Goal: Task Accomplishment & Management: Use online tool/utility

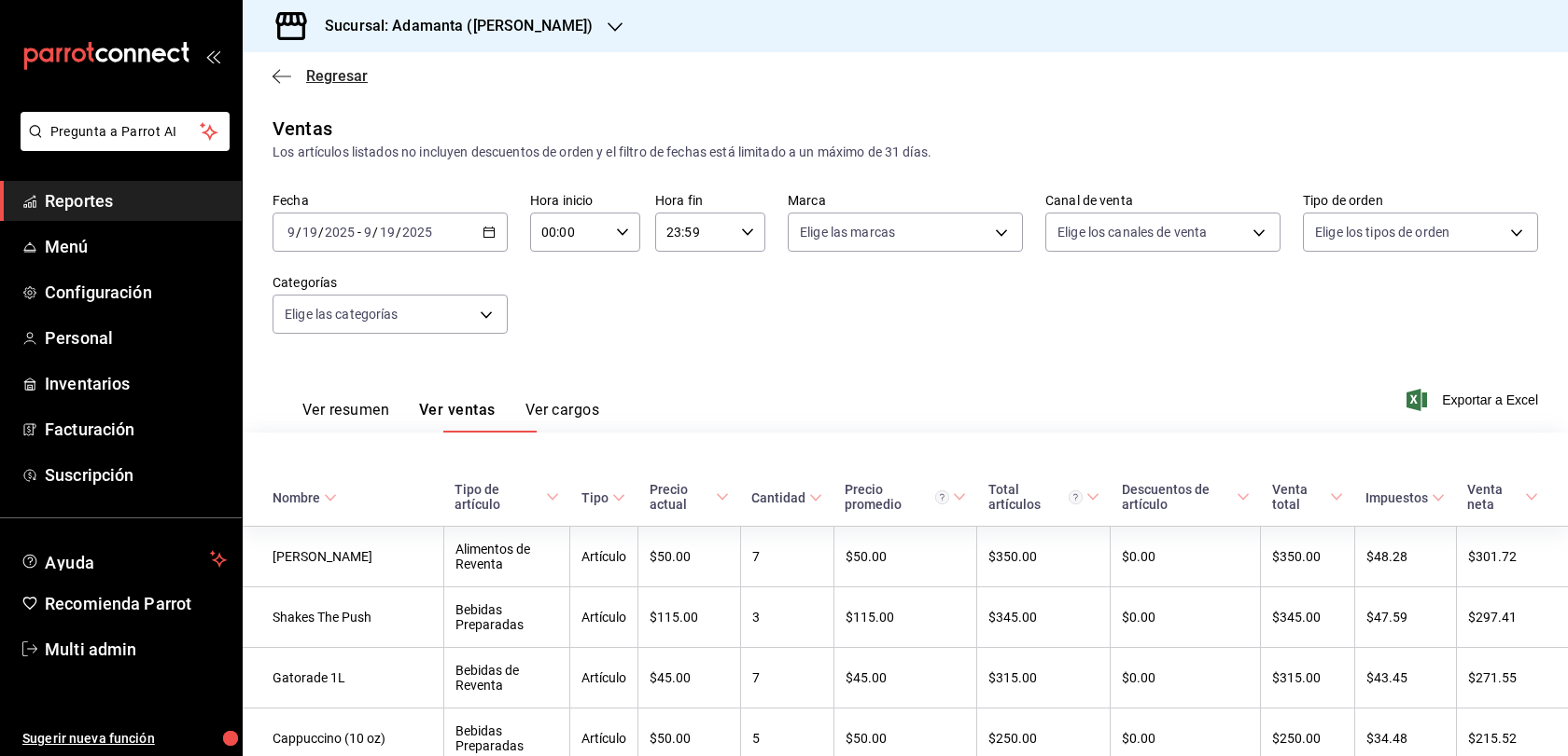
scroll to position [1127, 0]
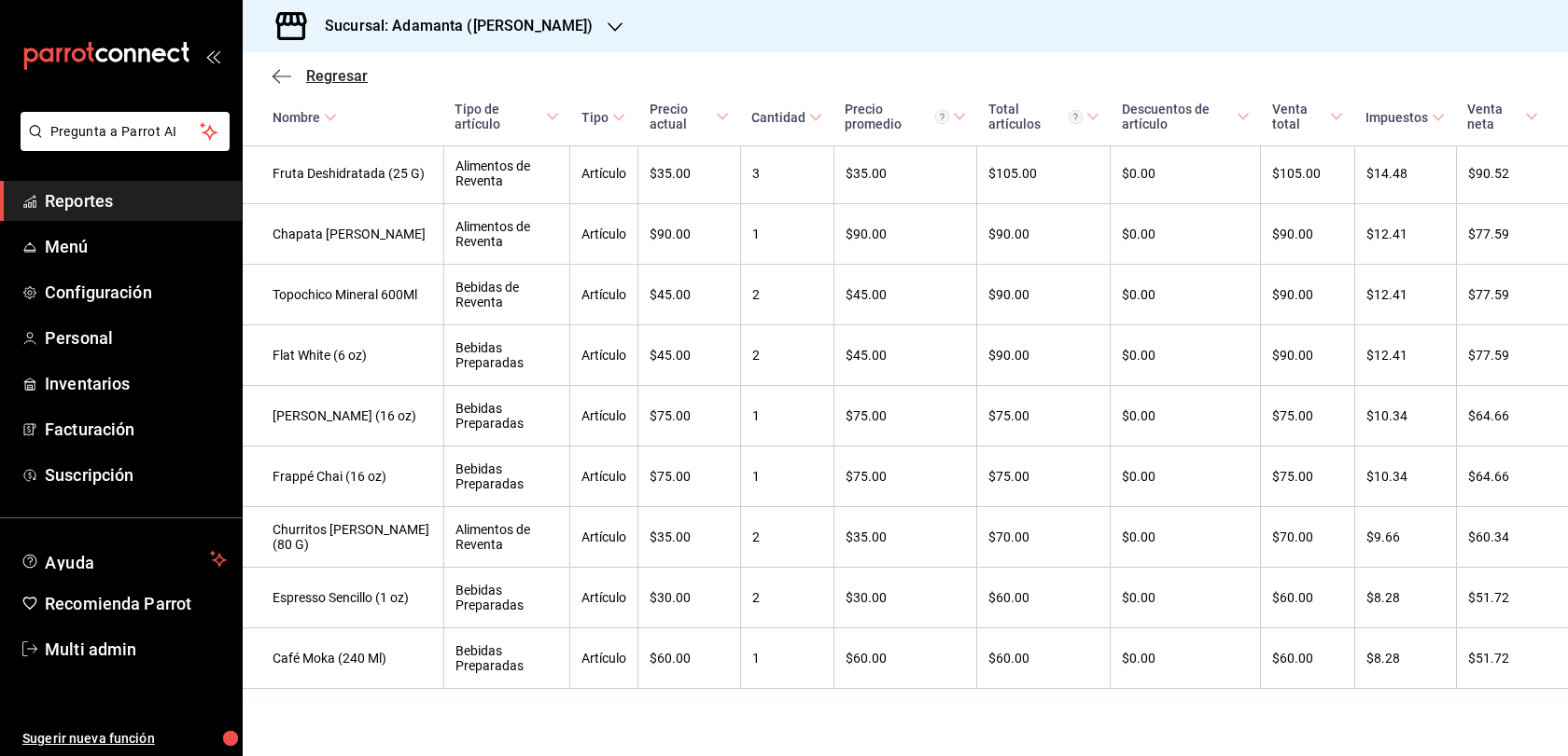
click at [302, 85] on span "Regresar" at bounding box center [320, 76] width 96 height 18
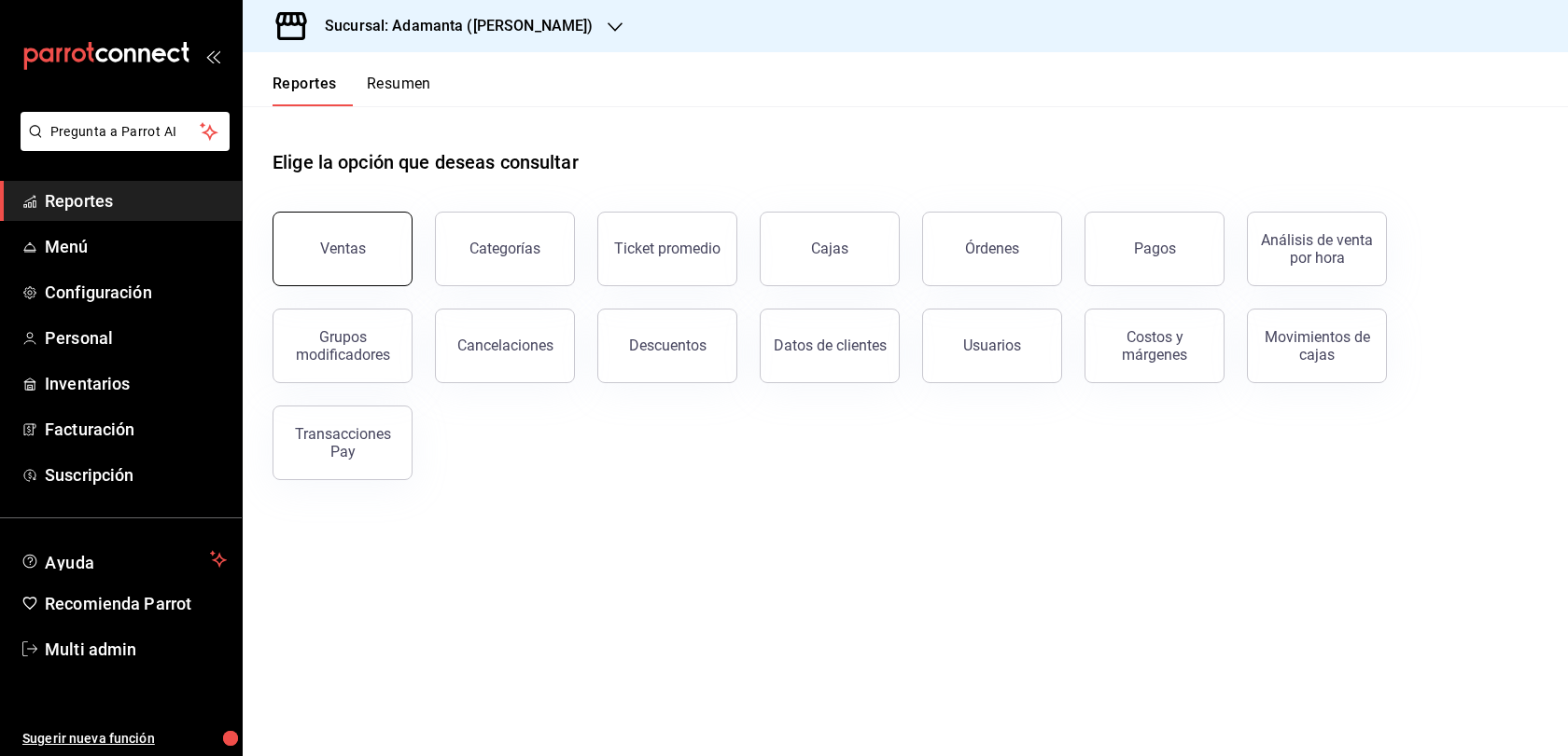
click at [362, 286] on button "Ventas" at bounding box center [342, 249] width 140 height 75
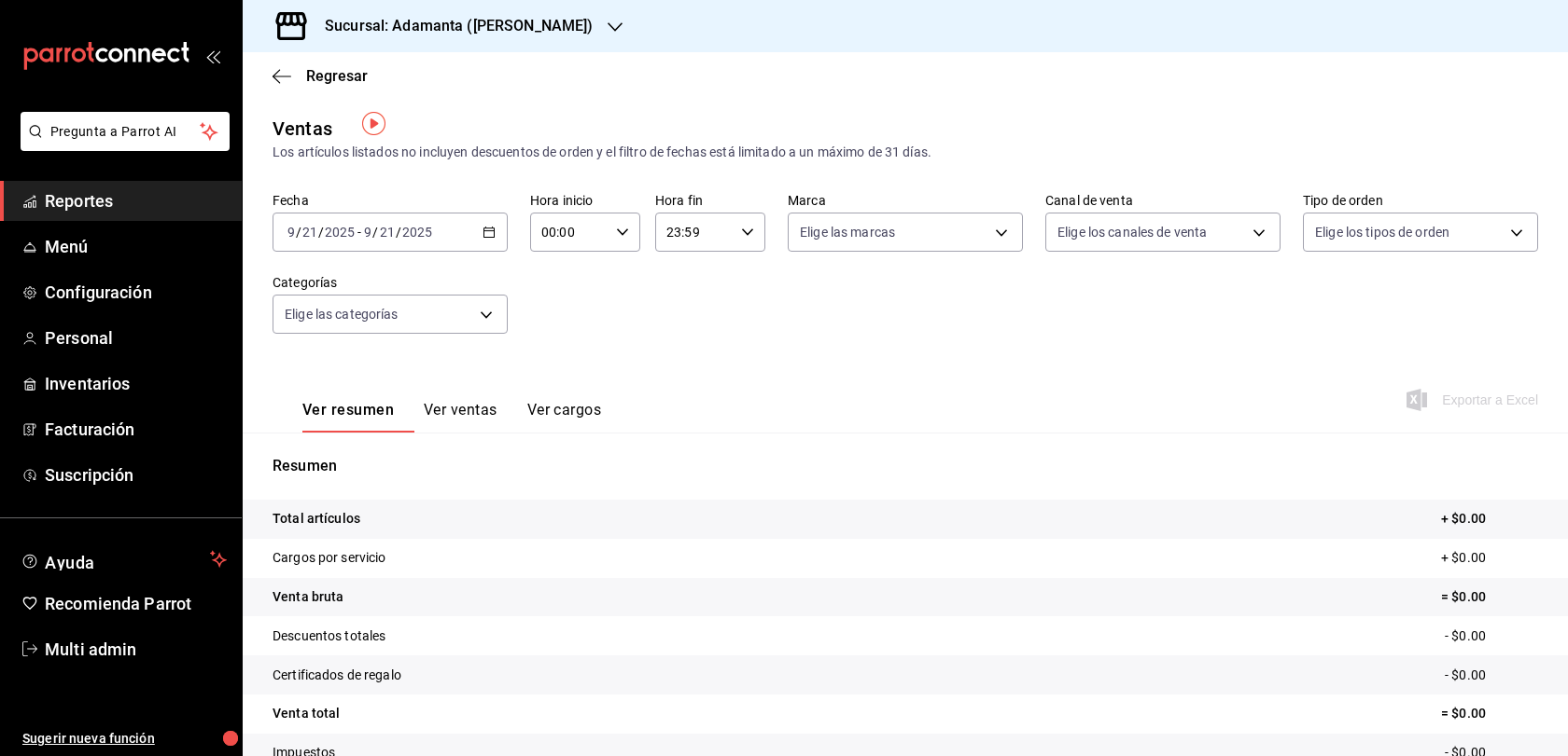
scroll to position [204, 0]
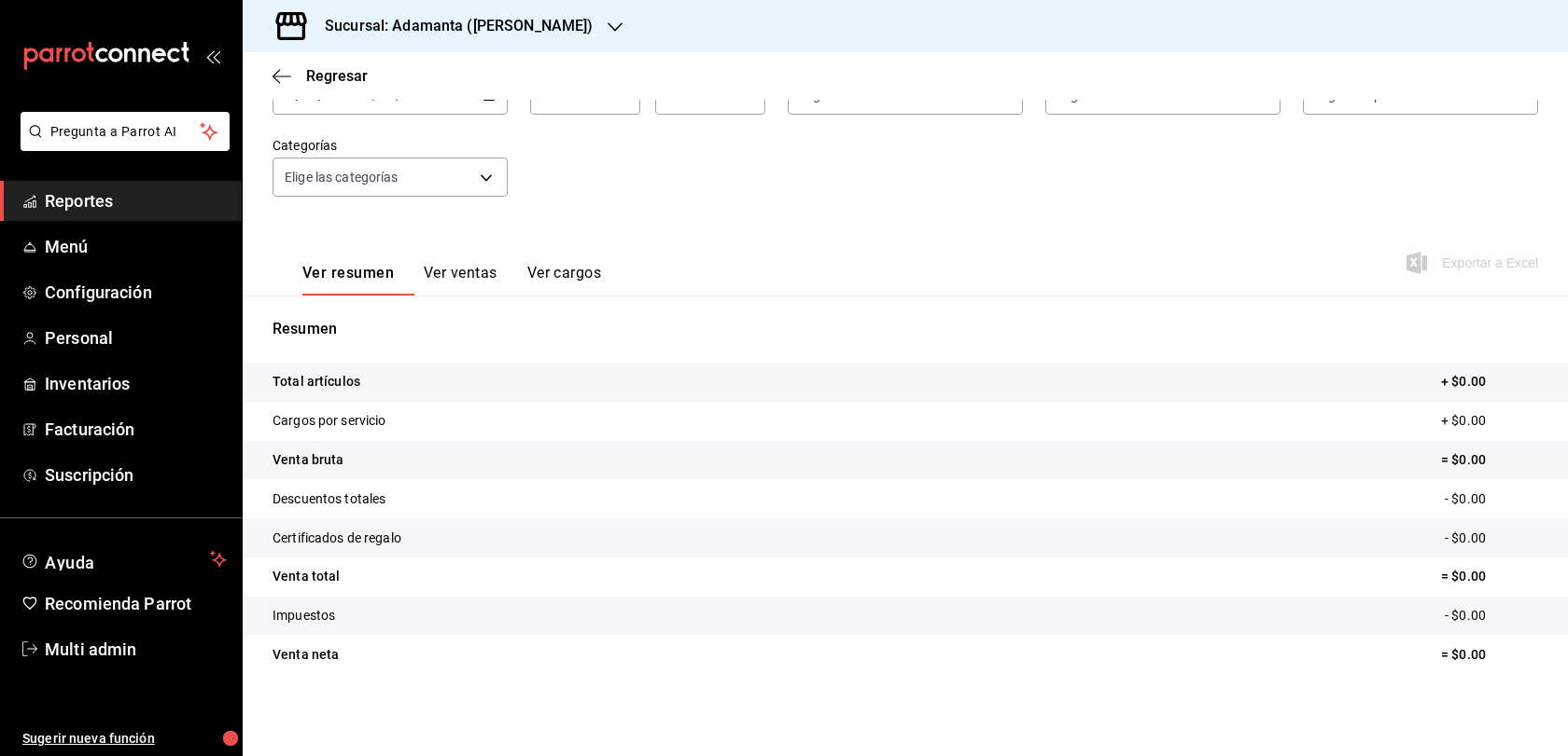
click at [497, 264] on button "Ver ventas" at bounding box center [461, 280] width 74 height 32
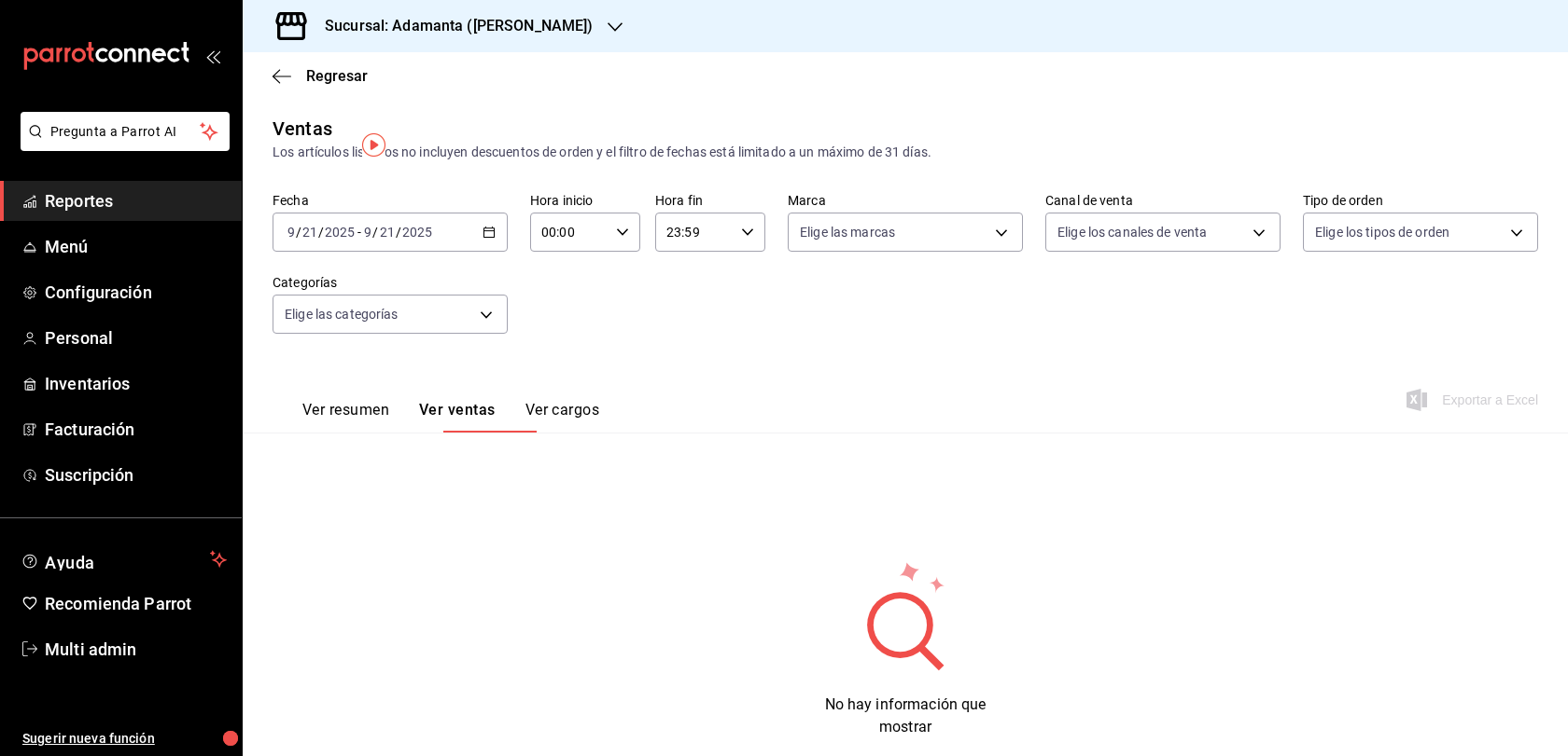
click at [377, 433] on button "Ver resumen" at bounding box center [346, 417] width 87 height 32
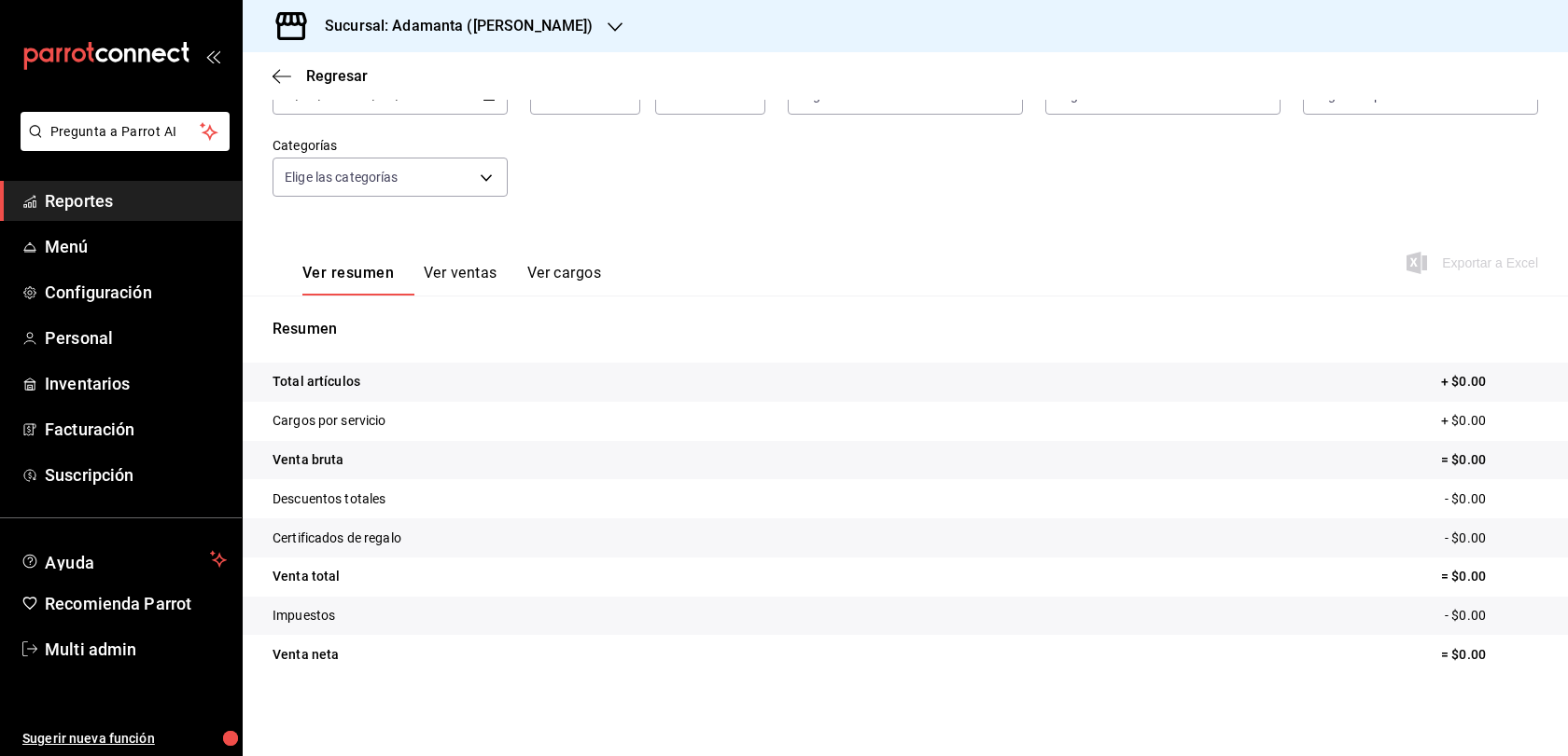
scroll to position [204, 0]
